Goal: Task Accomplishment & Management: Use online tool/utility

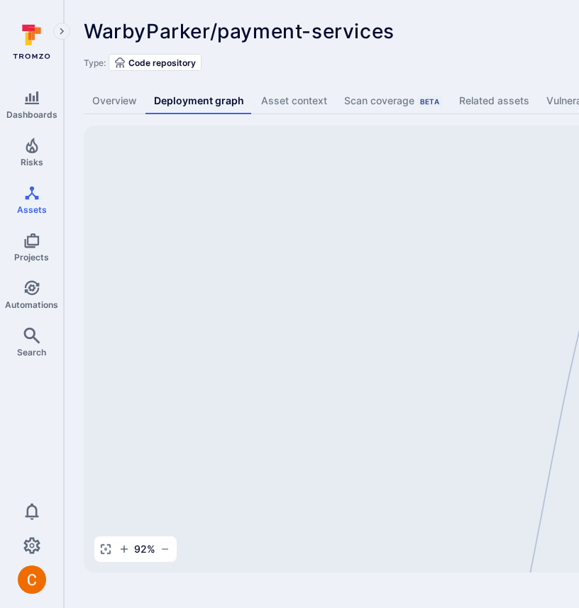
scroll to position [0, 222]
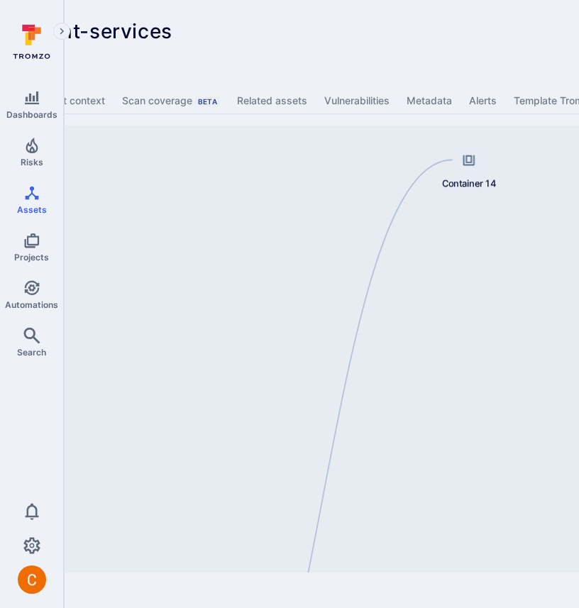
click at [357, 75] on html "Dashboards Risks Assets Projects Automations Search 0 Assets Assets Pull reques…" at bounding box center [67, 304] width 579 height 608
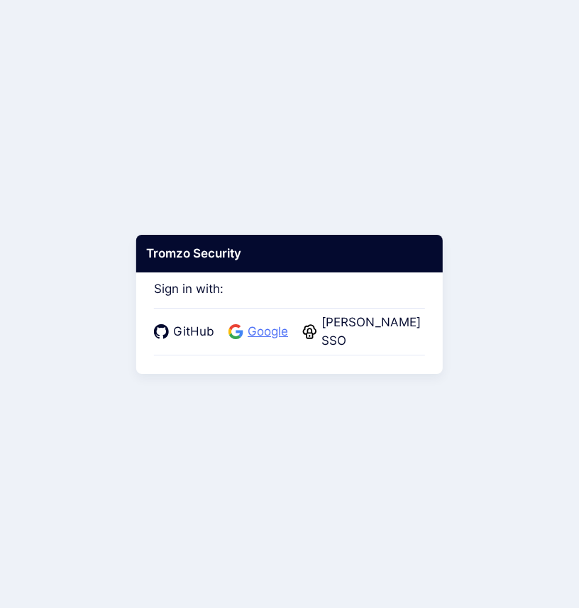
click at [259, 339] on span "Google" at bounding box center [267, 332] width 49 height 18
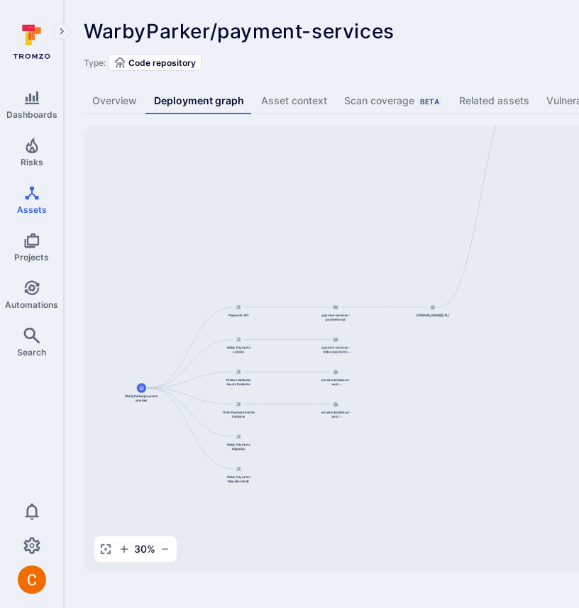
drag, startPoint x: 462, startPoint y: 284, endPoint x: 251, endPoint y: 214, distance: 222.7
click at [251, 214] on div "payment-services-payments-api 844647875270.dkr.ecr.us-east-1.amazonaws.com/paym…" at bounding box center [546, 349] width 925 height 447
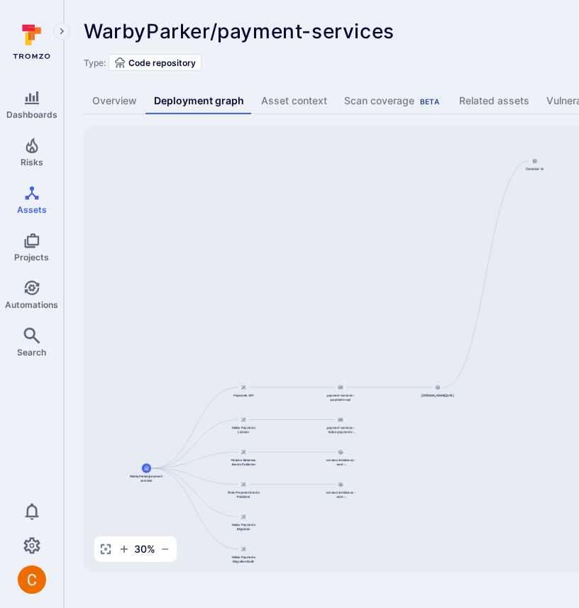
drag, startPoint x: 375, startPoint y: 237, endPoint x: 380, endPoint y: 318, distance: 81.0
click at [380, 318] on div "payment-services-payments-api 844647875270.dkr.ecr.us-east-1.amazonaws.com/paym…" at bounding box center [546, 349] width 925 height 447
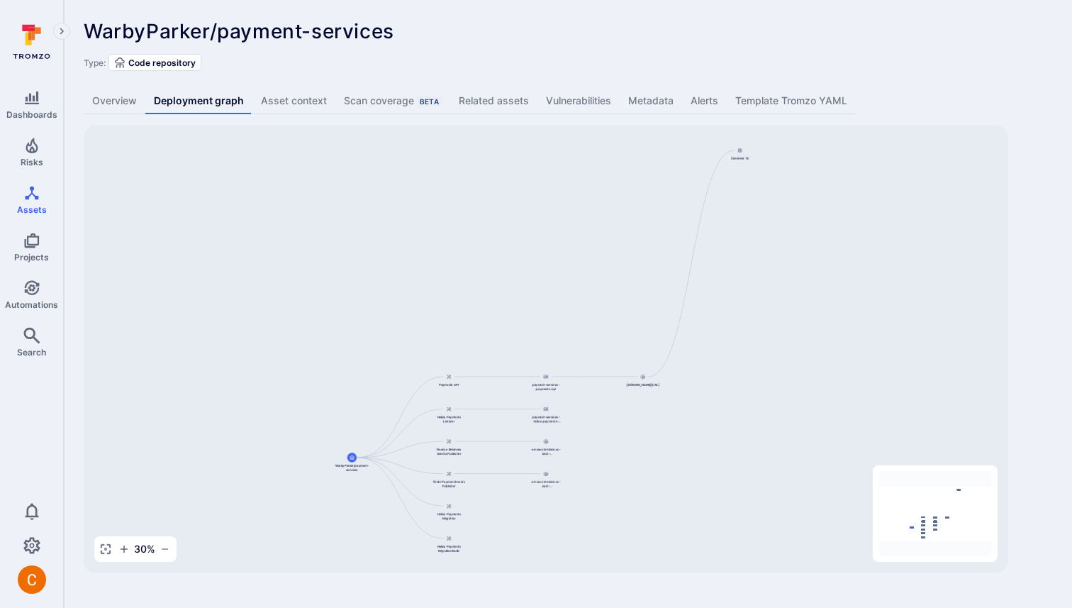
click at [578, 57] on div "Type: Code repository" at bounding box center [568, 62] width 969 height 17
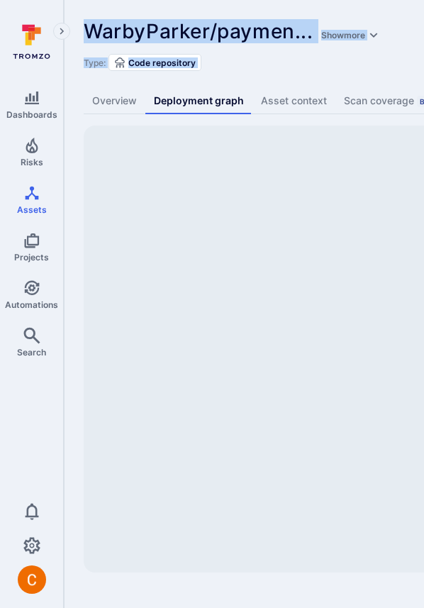
drag, startPoint x: 355, startPoint y: 347, endPoint x: 89, endPoint y: 345, distance: 266.7
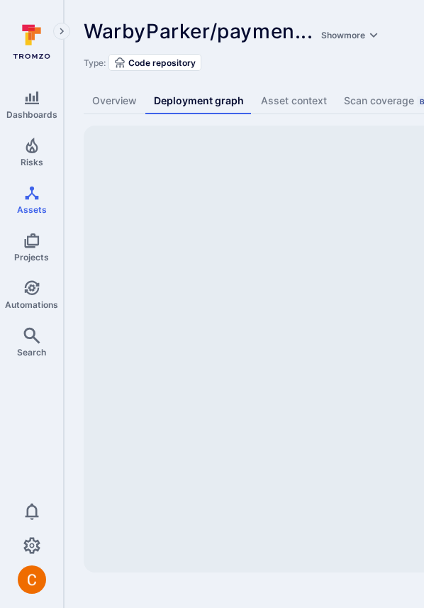
drag, startPoint x: 370, startPoint y: 314, endPoint x: 258, endPoint y: 295, distance: 113.7
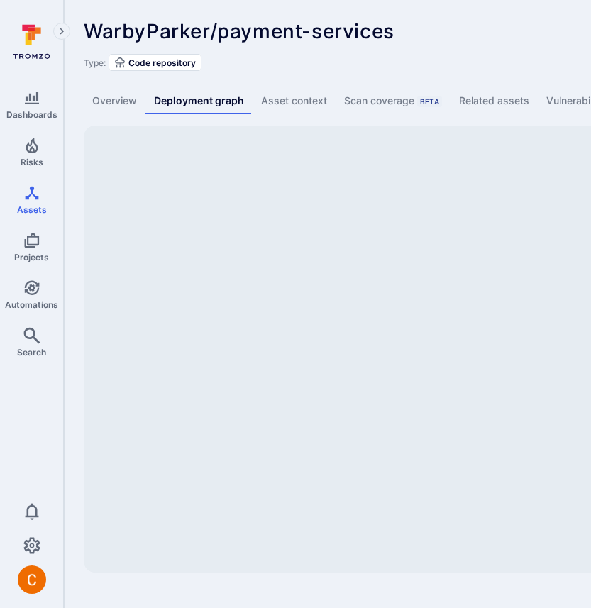
click at [423, 81] on div "WarbyParker/payment-services ... Show more Type: Code repository Overview Deplo…" at bounding box center [542, 296] width 957 height 592
click at [423, 23] on div "WarbyParker/payment-services ... Show more" at bounding box center [441, 31] width 715 height 23
click at [30, 435] on div "Dashboards Risks Assets Projects Automations Search 0" at bounding box center [31, 305] width 63 height 577
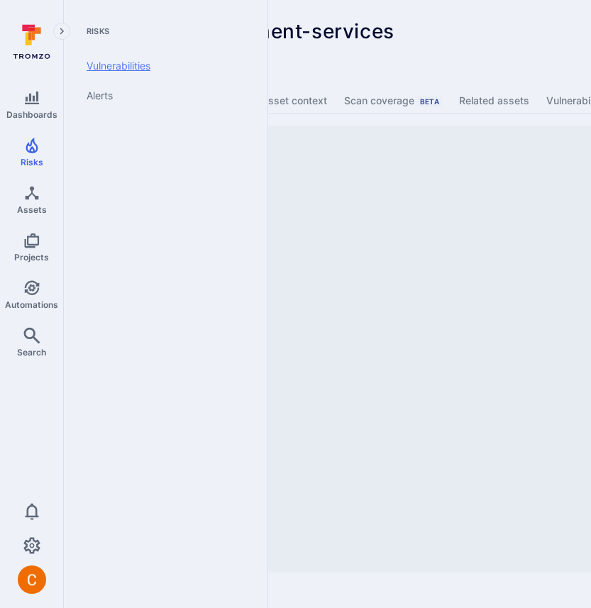
click at [139, 66] on link "Vulnerabilities" at bounding box center [162, 66] width 175 height 30
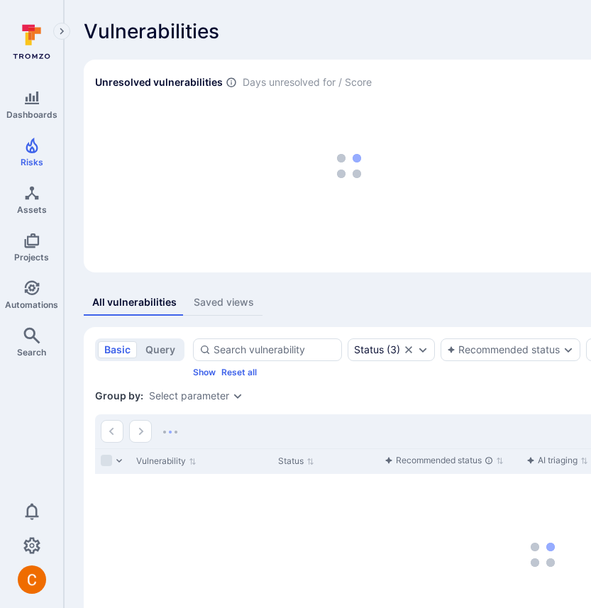
click at [317, 28] on div "Vulnerabilities Hide overview Add vulnerability" at bounding box center [543, 31] width 918 height 23
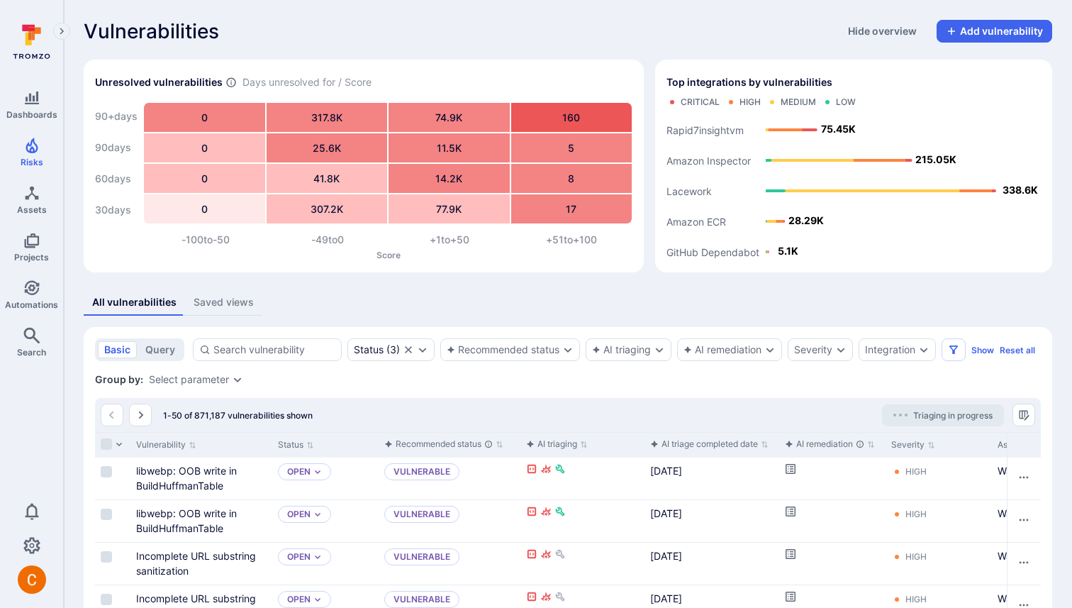
click at [423, 308] on div "All vulnerabilities Saved views" at bounding box center [568, 302] width 969 height 26
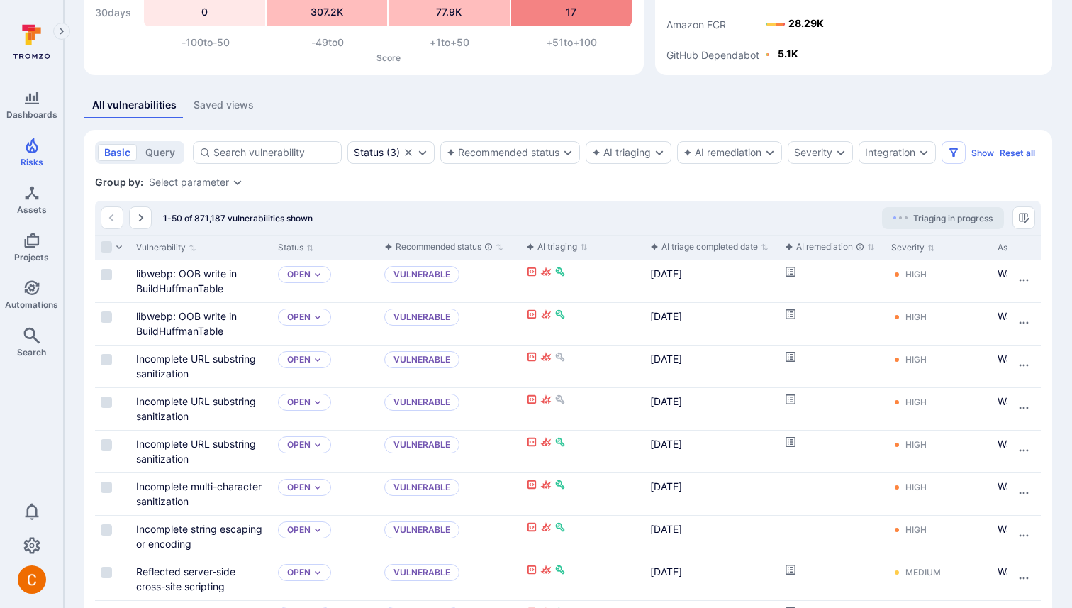
scroll to position [219, 0]
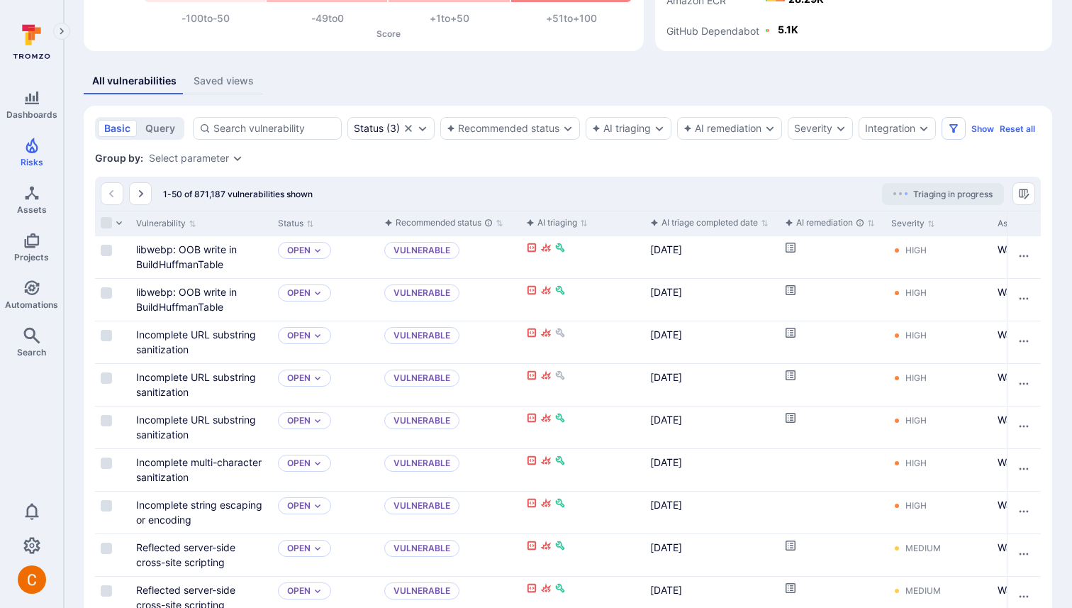
scroll to position [233, 0]
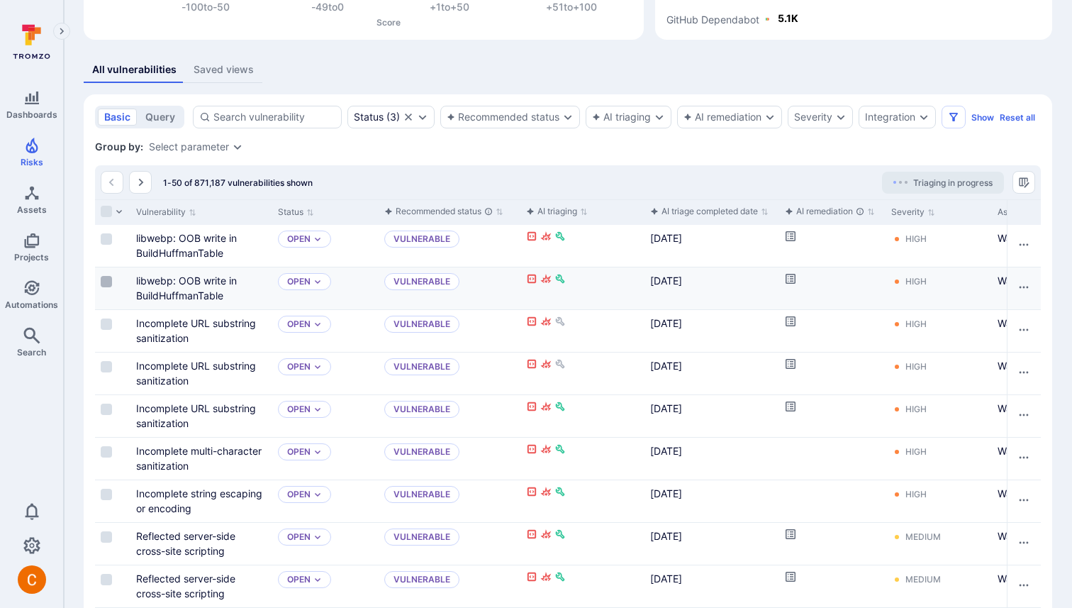
click at [106, 283] on input "Select row" at bounding box center [106, 281] width 11 height 11
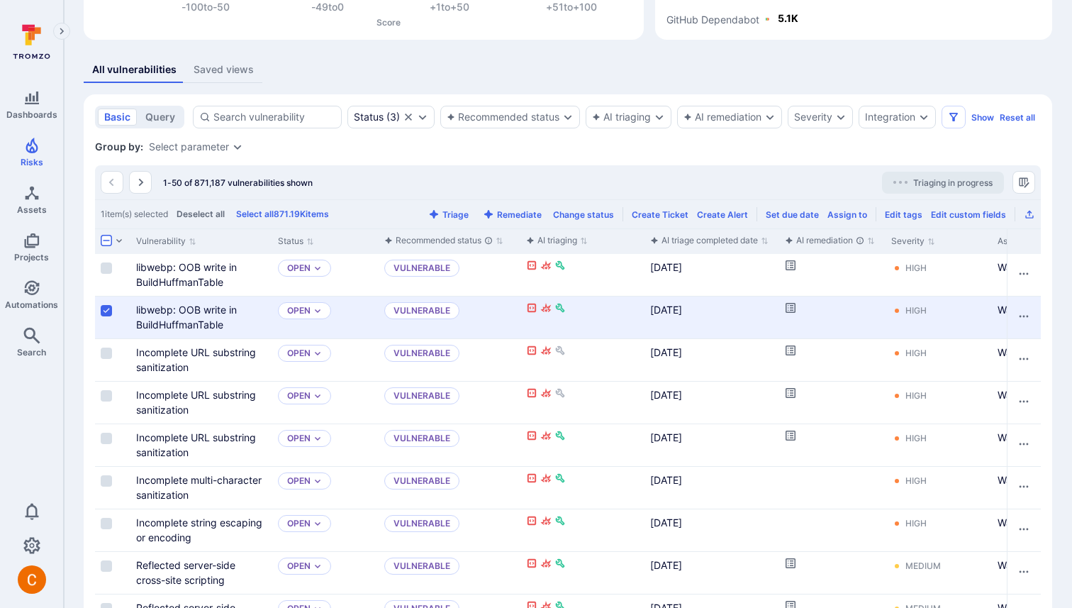
click at [106, 309] on input "Select row" at bounding box center [106, 310] width 11 height 11
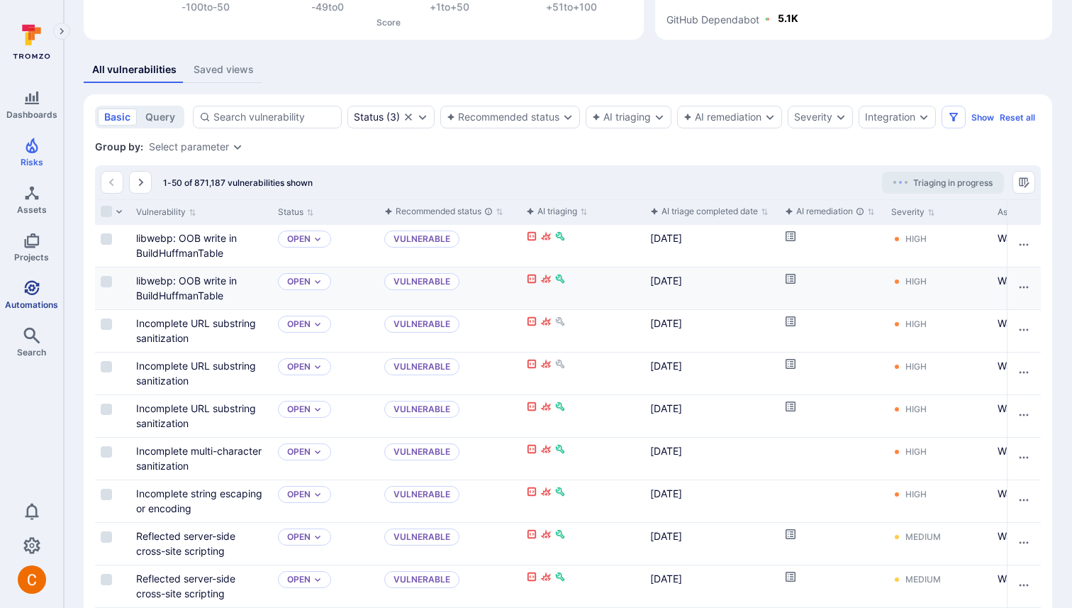
click at [13, 293] on link "Automations" at bounding box center [31, 295] width 63 height 42
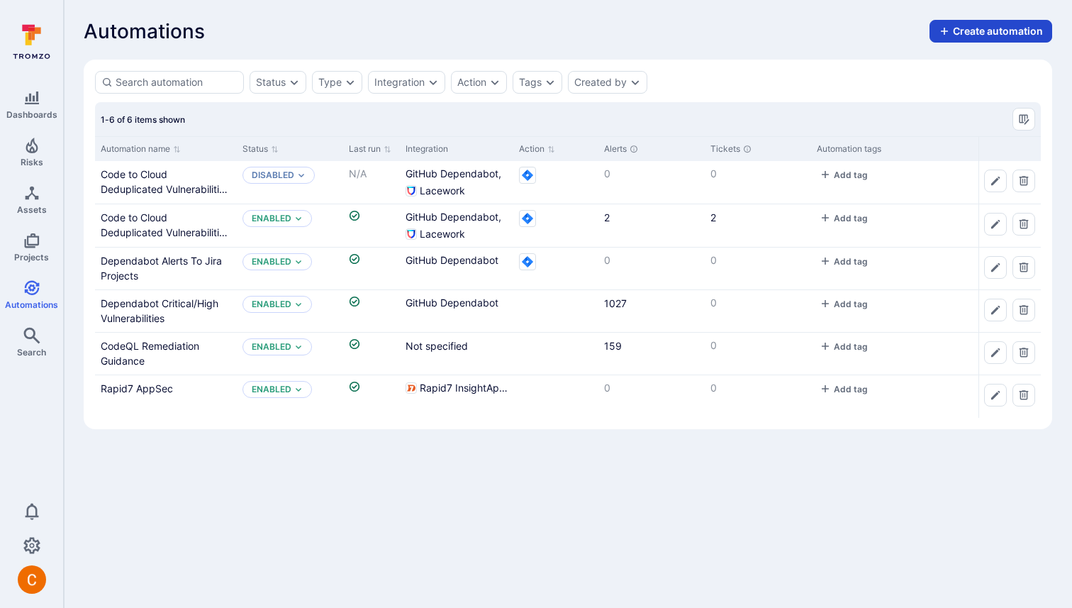
click at [423, 32] on button "Create automation" at bounding box center [991, 31] width 123 height 23
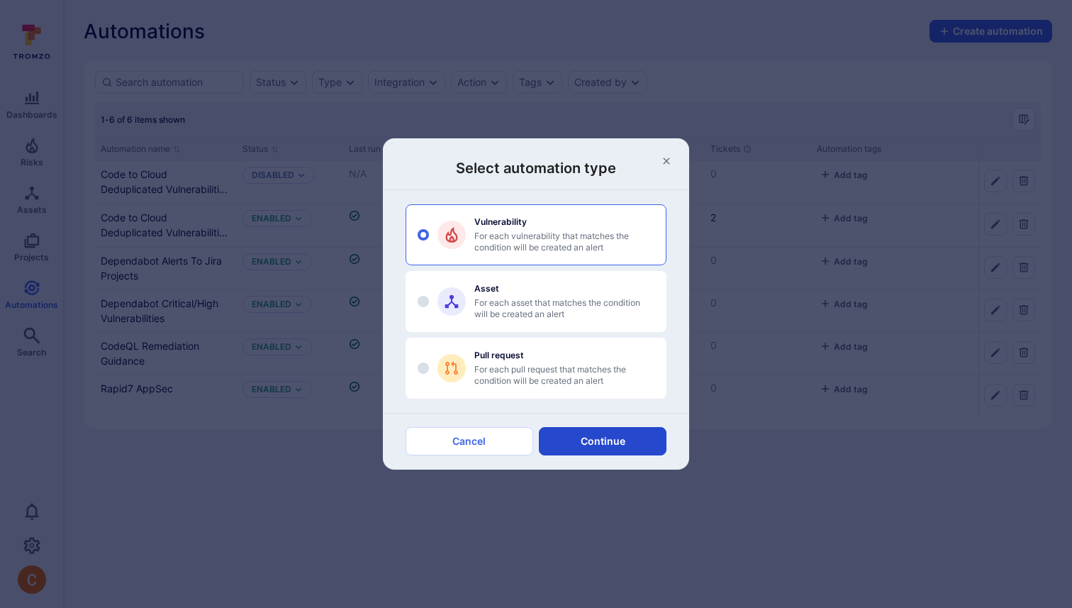
click at [423, 443] on button "Continue" at bounding box center [603, 441] width 128 height 28
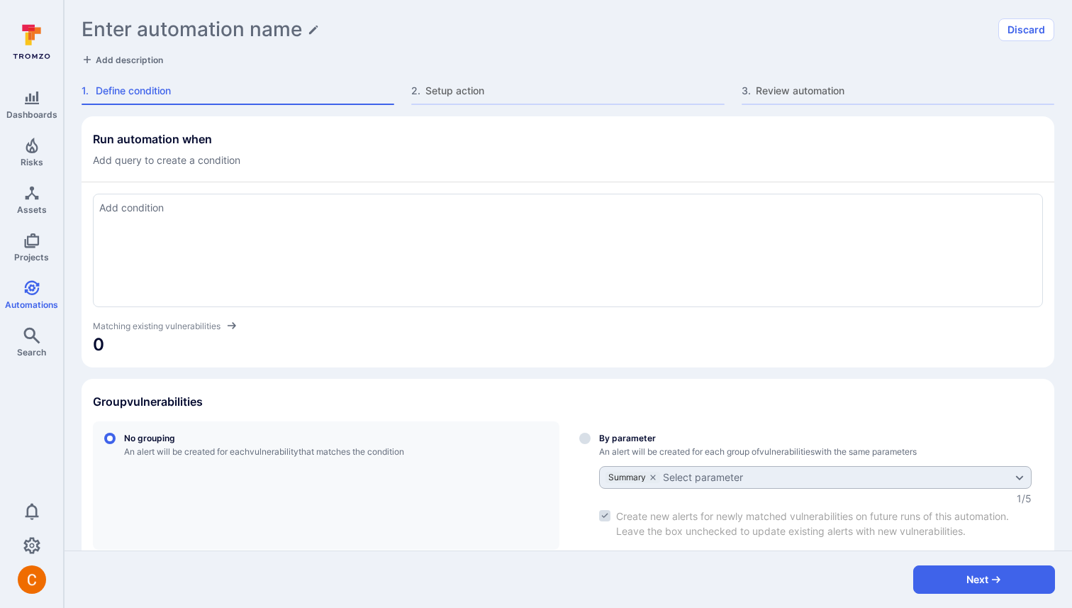
click at [150, 219] on div at bounding box center [568, 250] width 950 height 113
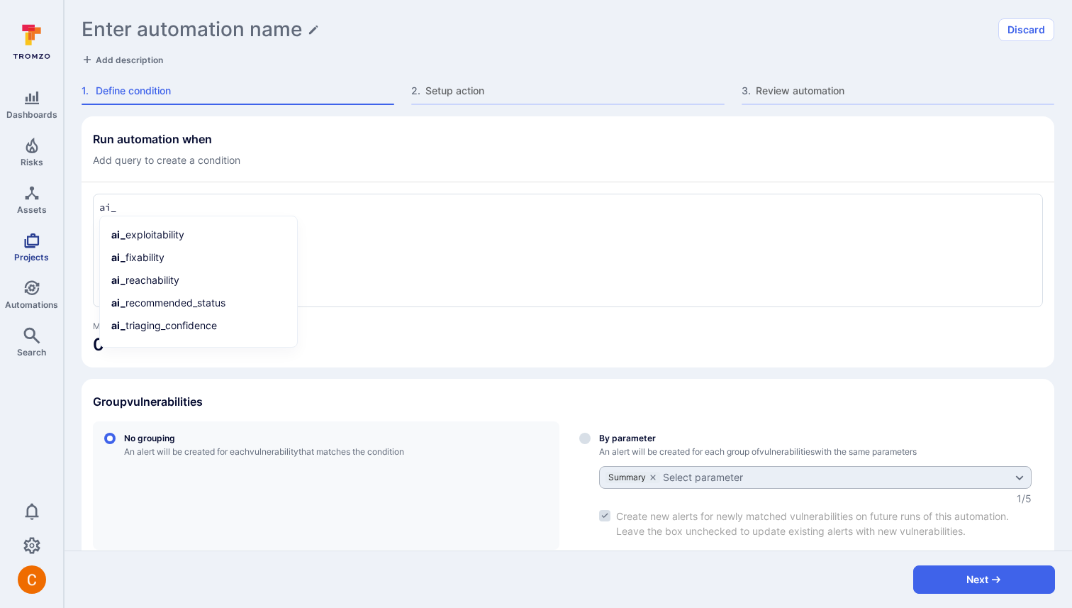
type textarea "ai_"
click at [38, 244] on icon "Projects" at bounding box center [31, 240] width 17 height 17
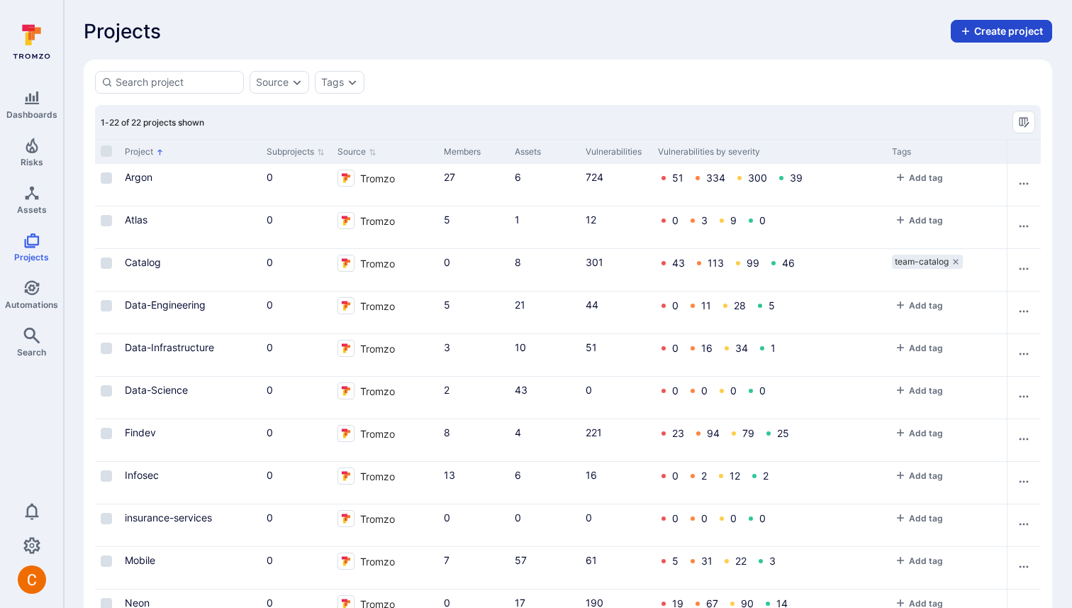
click at [423, 30] on button "Create project" at bounding box center [1001, 31] width 101 height 23
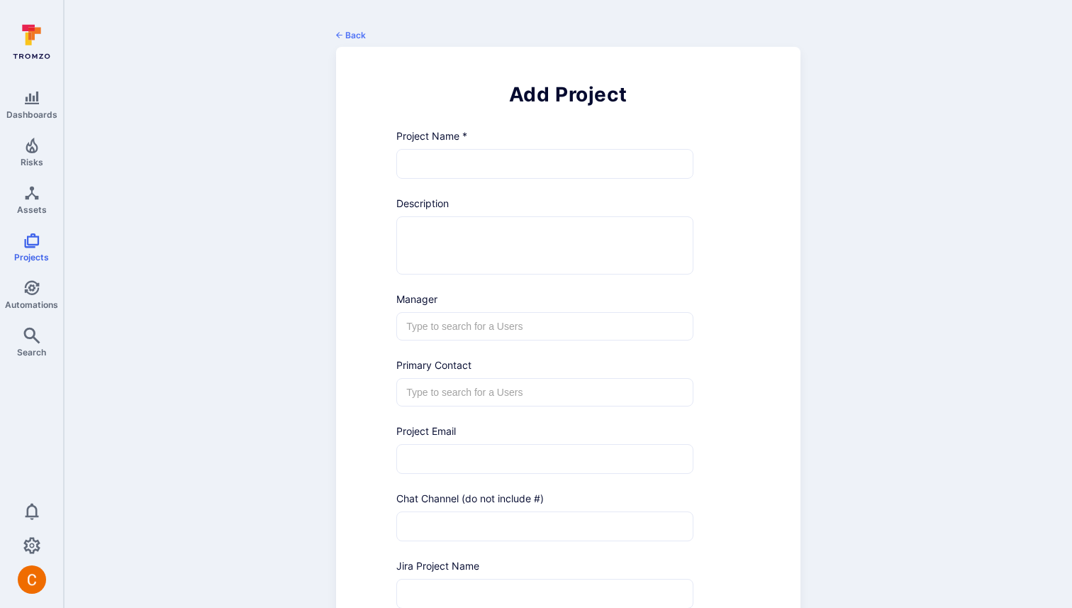
click at [357, 33] on button "Back" at bounding box center [351, 35] width 30 height 11
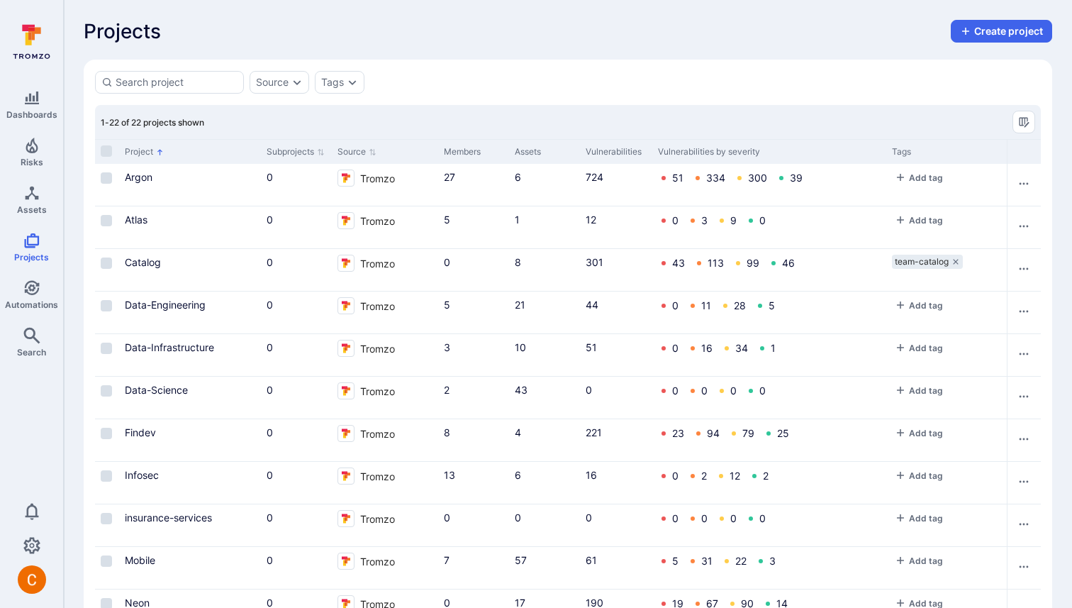
click at [423, 89] on div "Source Tags" at bounding box center [568, 82] width 946 height 23
click at [423, 186] on icon "Row actions menu" at bounding box center [1023, 183] width 11 height 11
click at [423, 132] on div at bounding box center [536, 304] width 1072 height 608
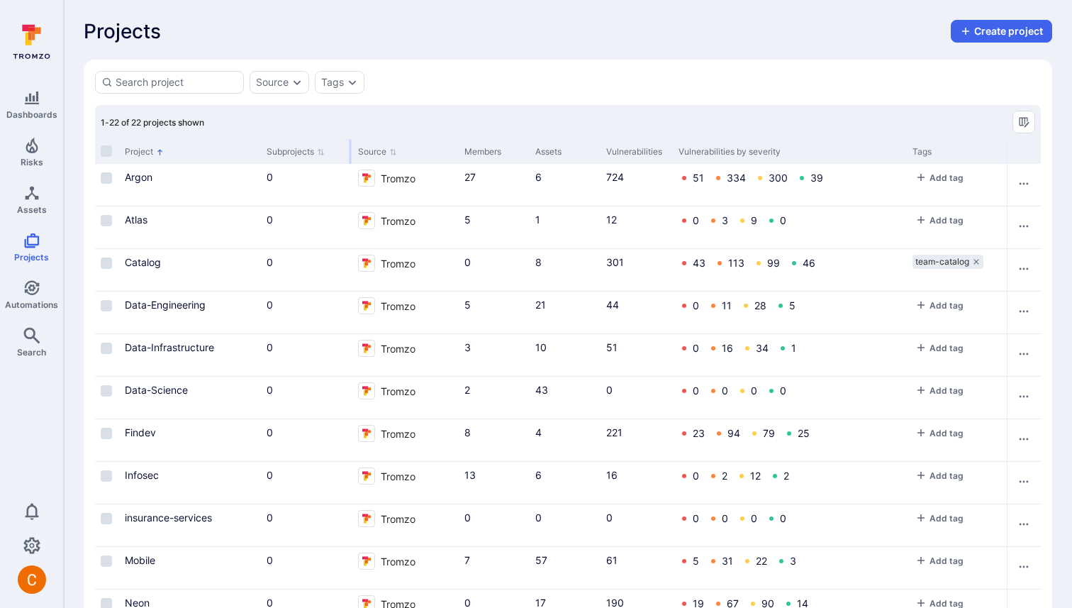
drag, startPoint x: 330, startPoint y: 152, endPoint x: 433, endPoint y: 145, distance: 103.8
click at [350, 149] on div at bounding box center [351, 152] width 2 height 24
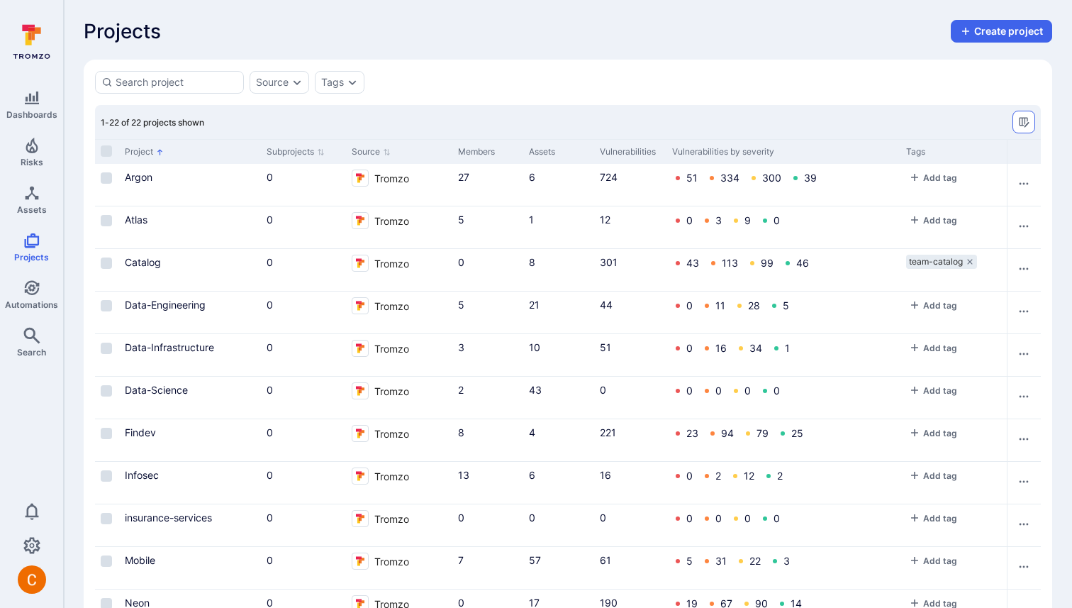
click at [423, 121] on button "Manage columns" at bounding box center [1024, 122] width 23 height 23
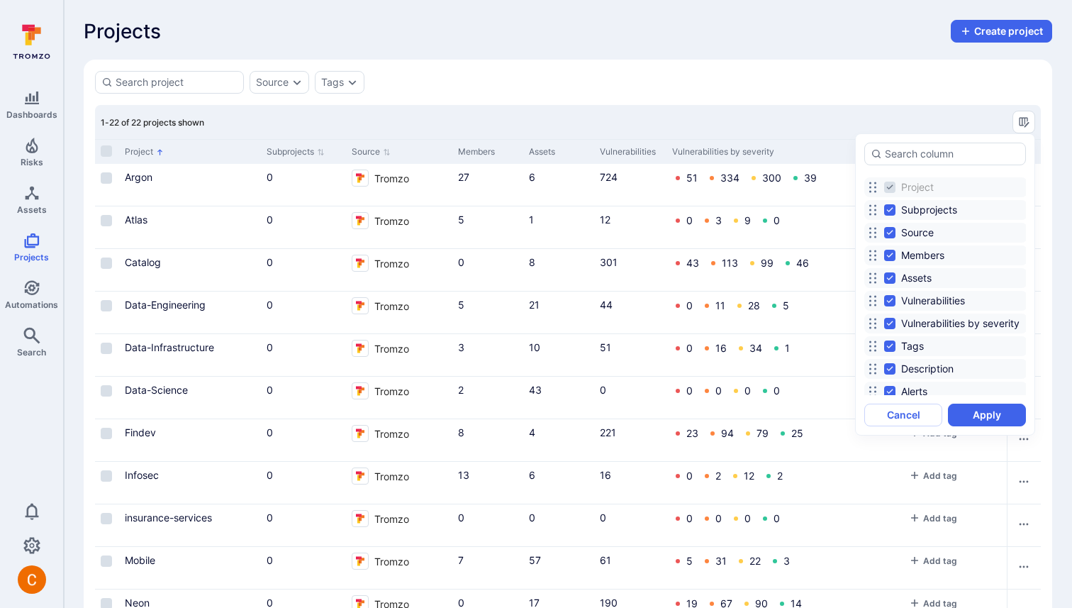
scroll to position [13, 0]
click at [29, 152] on div at bounding box center [536, 304] width 1072 height 608
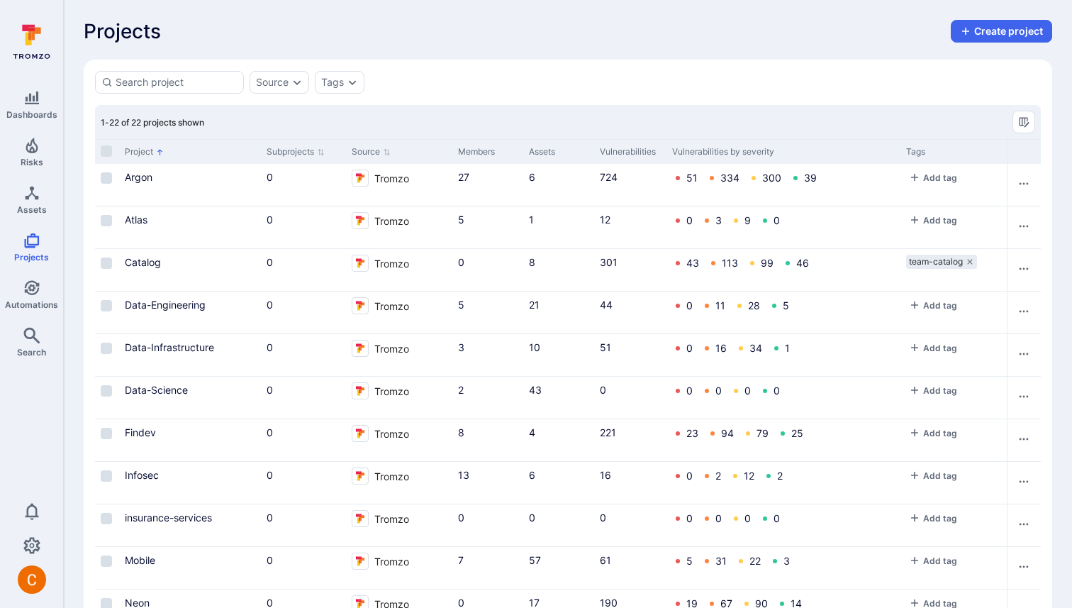
click at [25, 152] on div "Deselect all Reset Project Subprojects Source Members Assets Vulnerabilities Vu…" at bounding box center [536, 304] width 1072 height 608
click at [30, 142] on icon "Risks" at bounding box center [31, 145] width 17 height 17
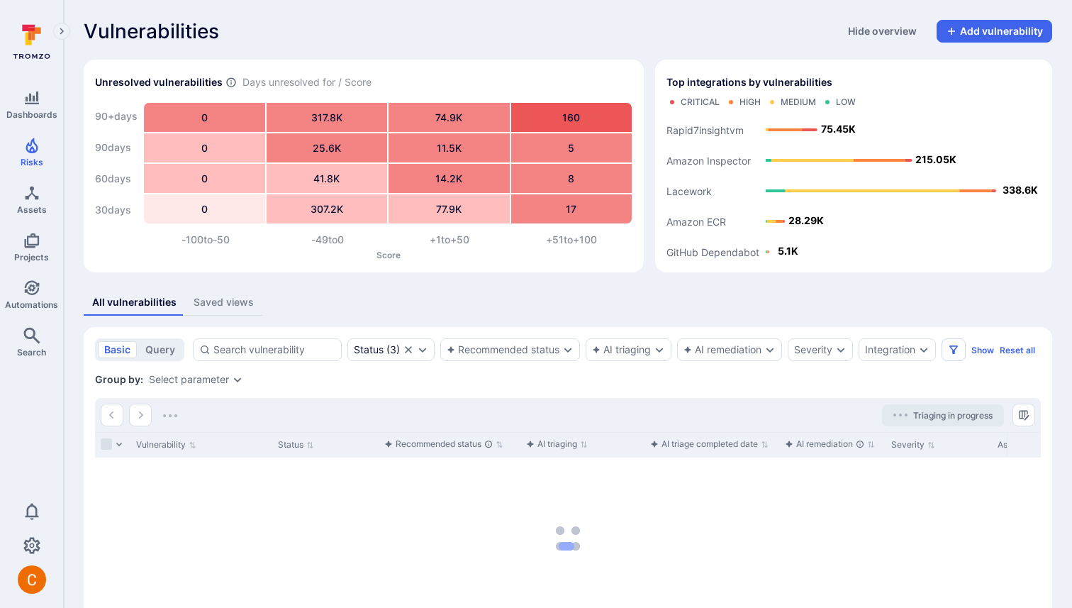
click at [423, 413] on icon "Manage columns" at bounding box center [1023, 414] width 11 height 11
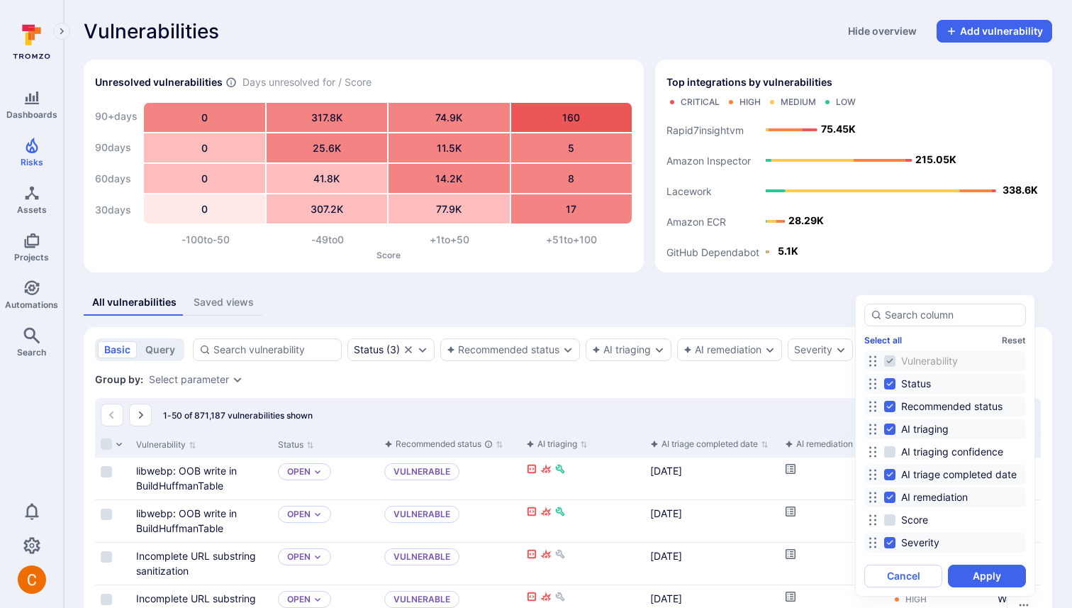
click at [423, 339] on button "Select all" at bounding box center [883, 340] width 38 height 11
checkbox input "true"
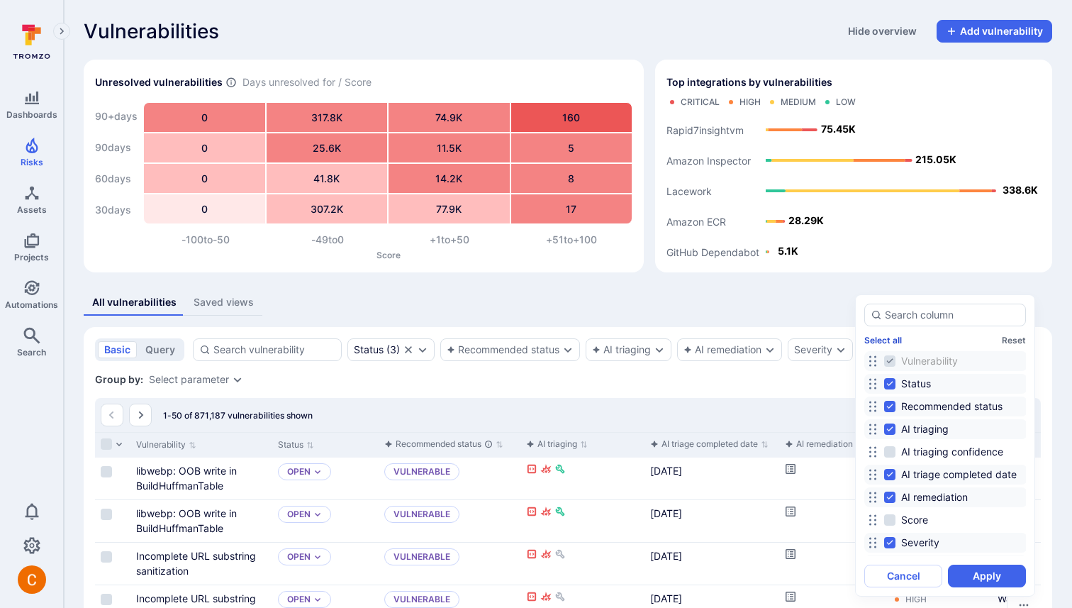
checkbox input "true"
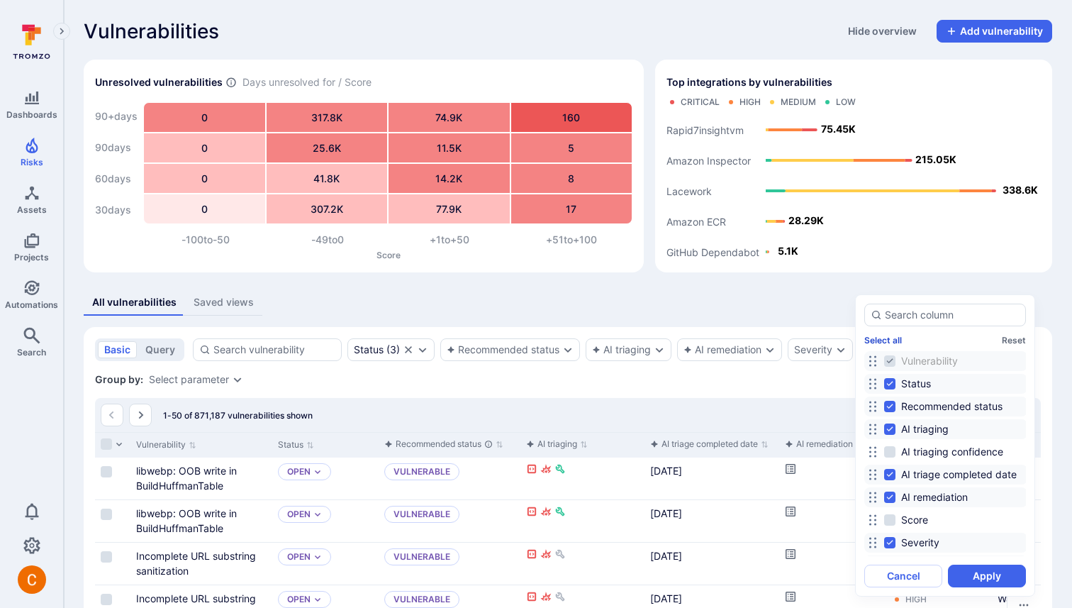
checkbox input "true"
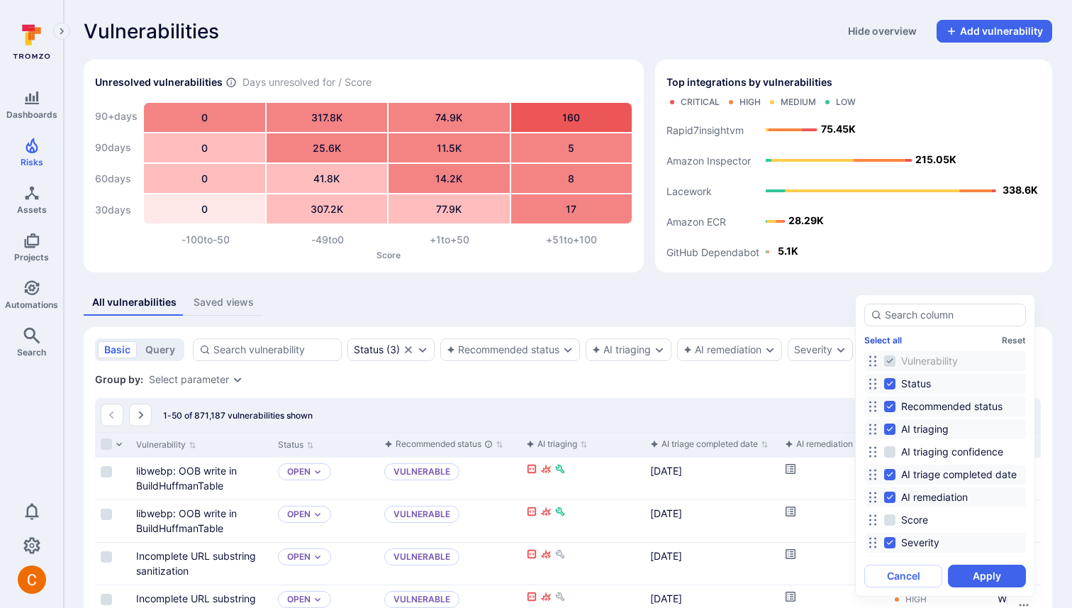
checkbox input "true"
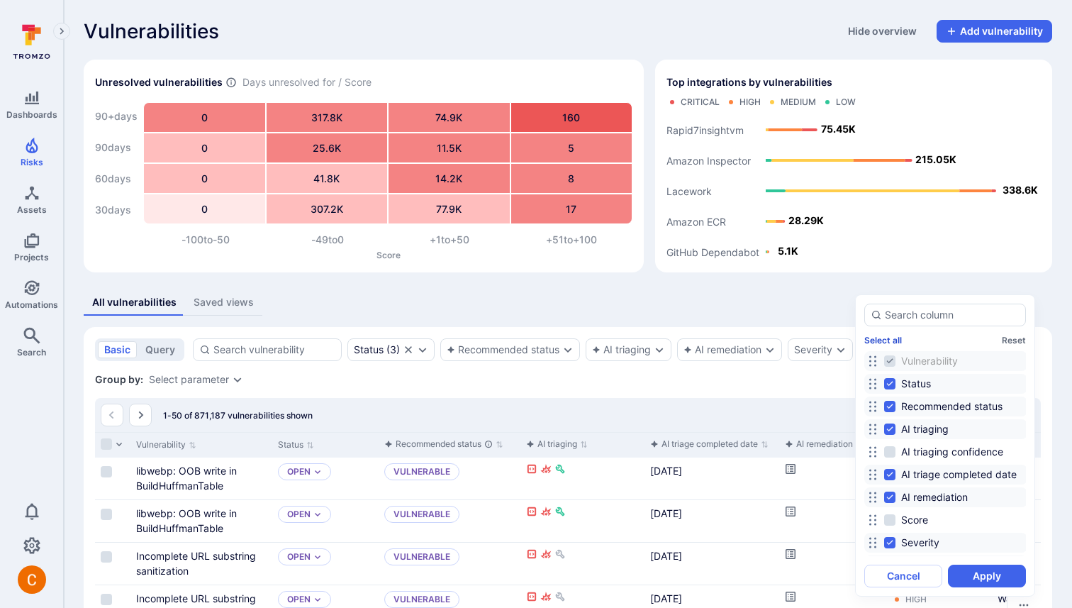
checkbox input "true"
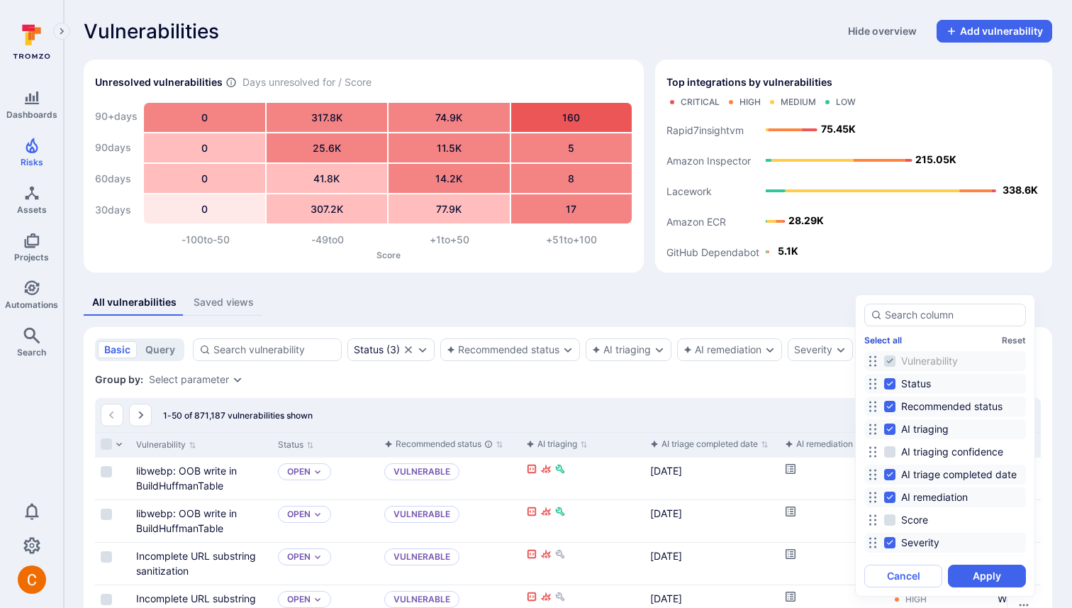
checkbox input "true"
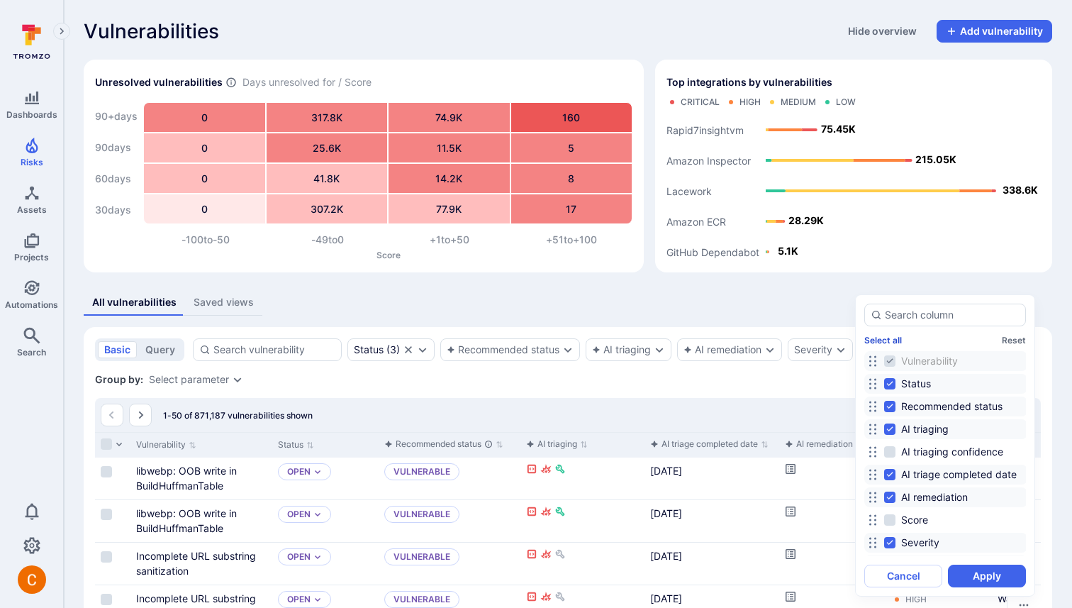
checkbox input "true"
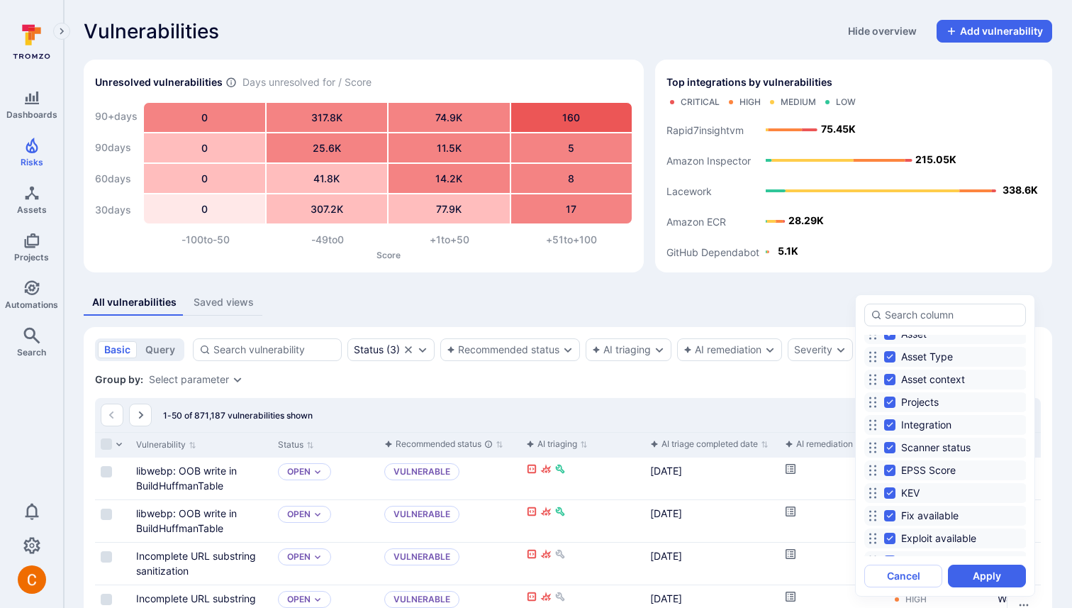
scroll to position [222, 0]
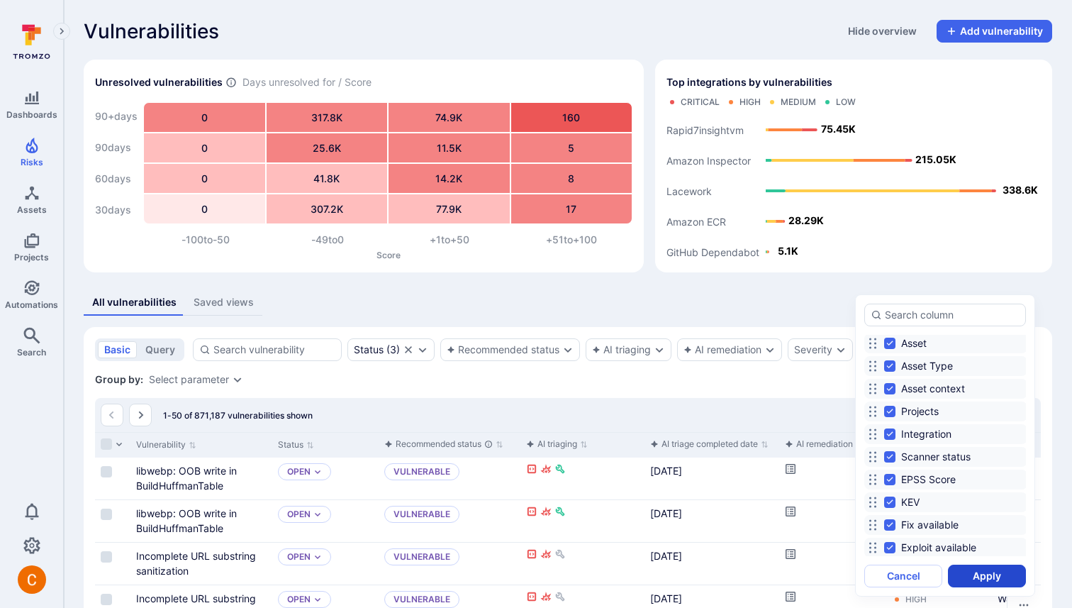
click at [423, 576] on button "Apply" at bounding box center [987, 576] width 78 height 23
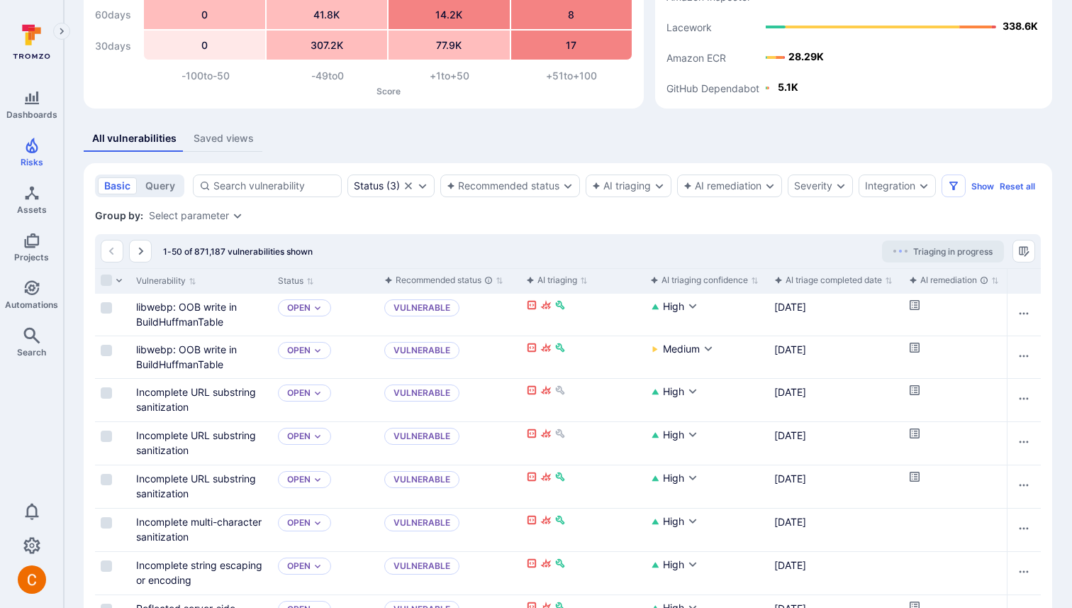
scroll to position [160, 0]
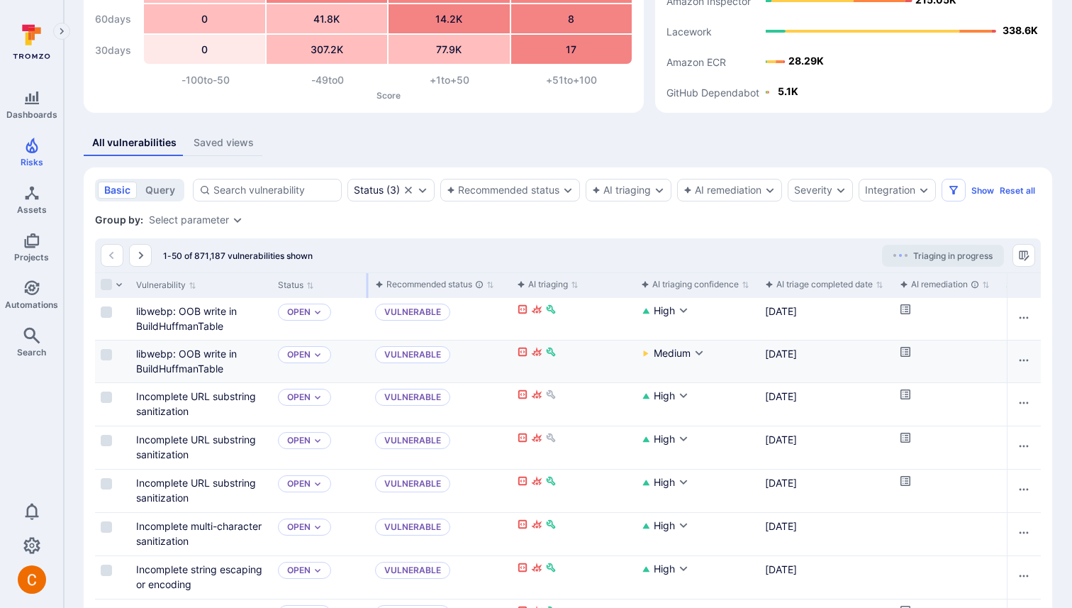
drag, startPoint x: 375, startPoint y: 284, endPoint x: 508, endPoint y: 354, distance: 150.7
click at [369, 277] on div at bounding box center [368, 285] width 2 height 25
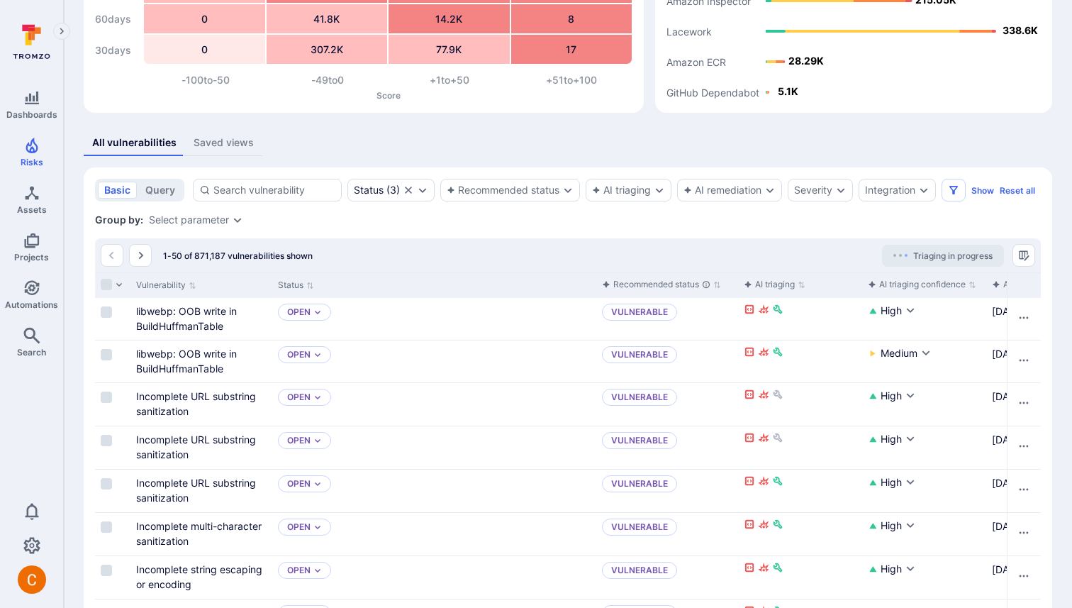
click at [379, 224] on div "Group by: Select parameter" at bounding box center [568, 220] width 946 height 14
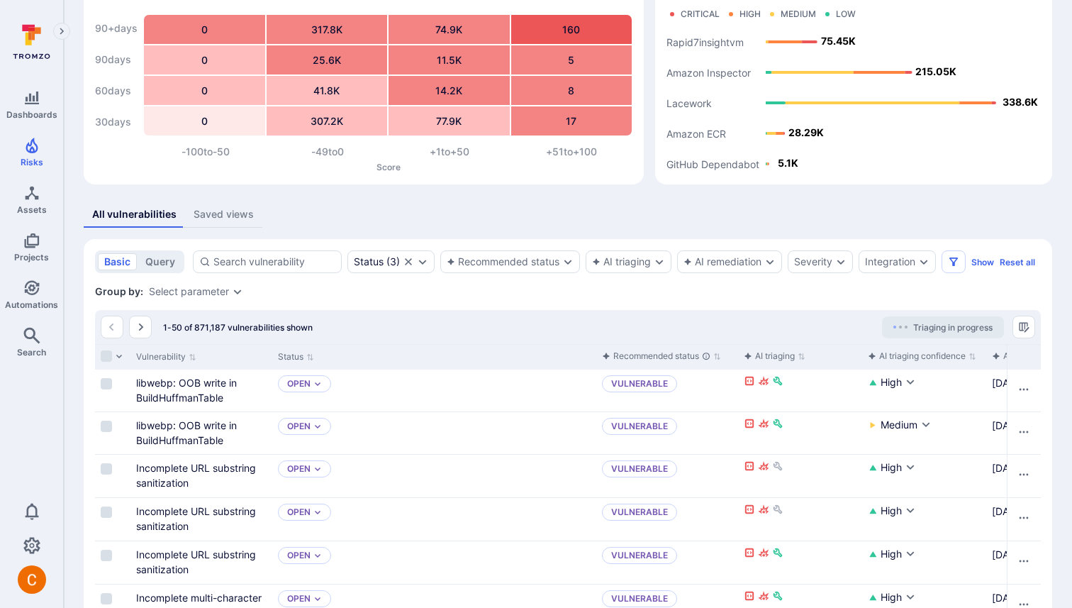
scroll to position [0, 0]
